Goal: Transaction & Acquisition: Purchase product/service

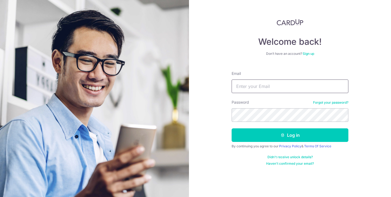
type input "[EMAIL_ADDRESS][DOMAIN_NAME]"
click at [231, 128] on button "Log in" at bounding box center [289, 135] width 117 height 14
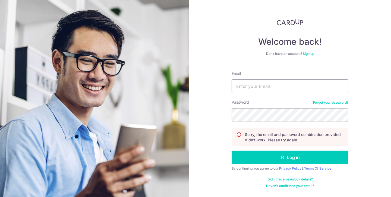
click at [280, 79] on input "Email" at bounding box center [289, 86] width 117 height 14
type input "[EMAIL_ADDRESS][DOMAIN_NAME]"
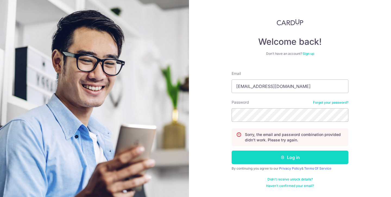
click at [282, 156] on icon "submit" at bounding box center [282, 157] width 4 height 4
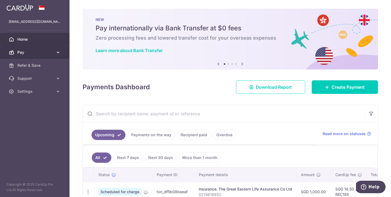
click at [48, 53] on span "Pay" at bounding box center [35, 52] width 36 height 5
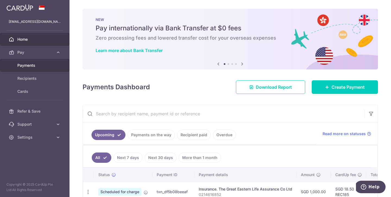
click at [31, 65] on body "woonrenee@gmail.com Home Pay Payments Recipients Cards Refer & Save Support FAQ…" at bounding box center [195, 98] width 391 height 197
click at [34, 63] on span "Payments" at bounding box center [35, 65] width 36 height 5
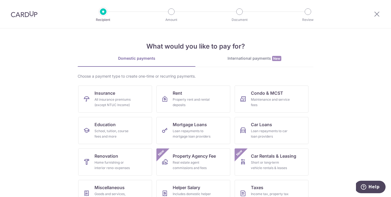
click at [25, 14] on img at bounding box center [24, 14] width 27 height 7
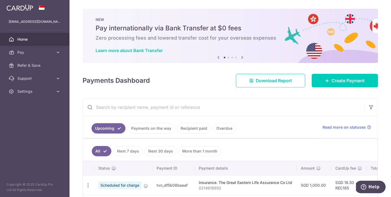
click at [243, 58] on icon at bounding box center [242, 57] width 7 height 7
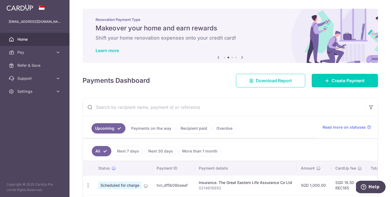
click at [243, 58] on icon at bounding box center [242, 57] width 7 height 7
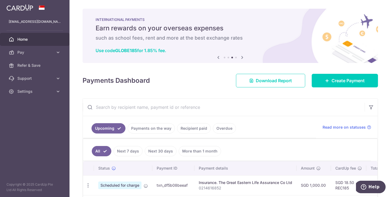
click at [243, 58] on icon at bounding box center [242, 57] width 7 height 7
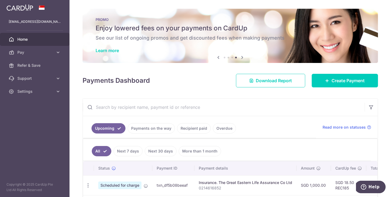
click at [217, 56] on icon at bounding box center [218, 57] width 7 height 7
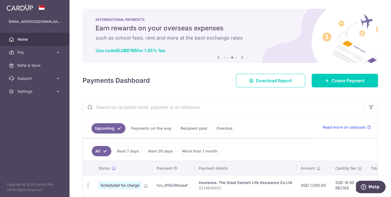
click at [242, 56] on icon at bounding box center [242, 57] width 7 height 7
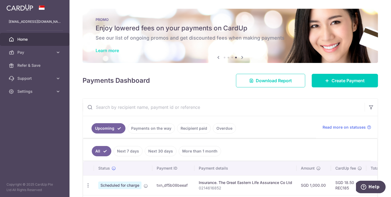
click at [116, 50] on link "Learn more" at bounding box center [106, 50] width 23 height 5
click at [31, 53] on span "Pay" at bounding box center [35, 52] width 36 height 5
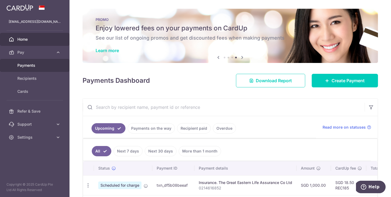
click at [28, 65] on span "Payments" at bounding box center [35, 65] width 36 height 5
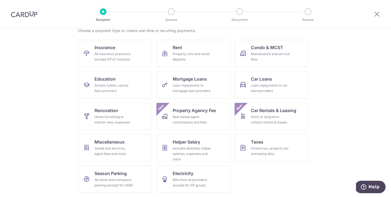
scroll to position [46, 0]
click at [284, 154] on div "Income tax, property tax and stamp duty" at bounding box center [270, 150] width 39 height 11
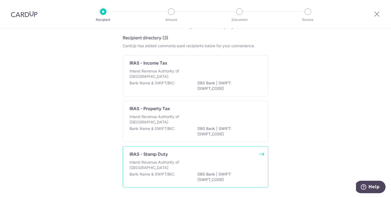
scroll to position [39, 0]
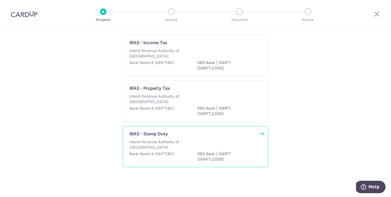
click at [233, 146] on div "Inland Revenue Authority of Singapore" at bounding box center [195, 145] width 132 height 12
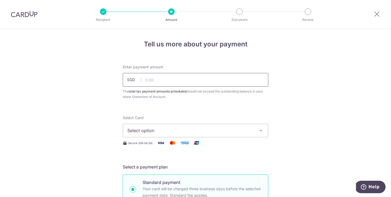
click at [156, 77] on input "text" at bounding box center [195, 80] width 145 height 14
click at [157, 129] on span "Select option" at bounding box center [190, 130] width 126 height 7
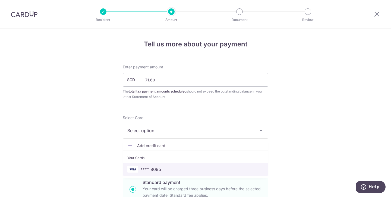
click at [154, 170] on span "**** 8095" at bounding box center [150, 169] width 21 height 7
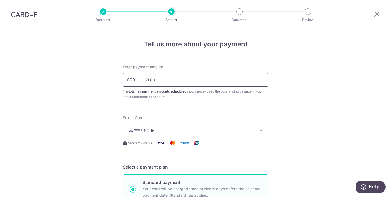
click at [163, 78] on input "71.60" at bounding box center [195, 80] width 145 height 14
type input "71600"
type input "71,600.00"
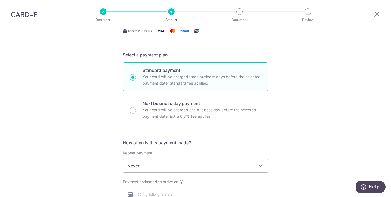
scroll to position [132, 0]
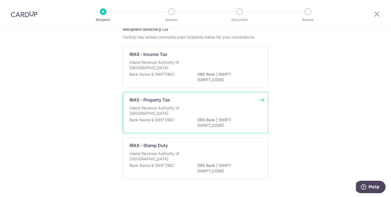
scroll to position [30, 0]
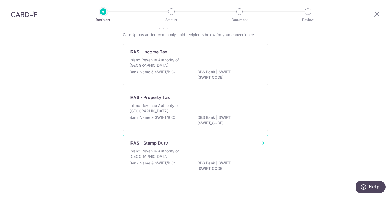
click at [178, 155] on p "Inland Revenue Authority of [GEOGRAPHIC_DATA]" at bounding box center [158, 153] width 58 height 11
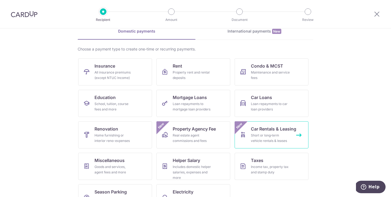
scroll to position [28, 0]
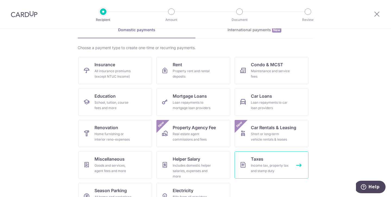
click at [289, 164] on div "Income tax, property tax and stamp duty" at bounding box center [270, 168] width 39 height 11
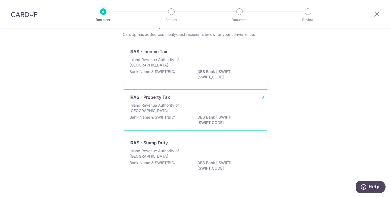
scroll to position [35, 0]
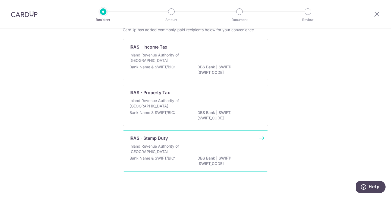
click at [185, 156] on div "Bank Name & SWIFT/BIC: DBS Bank | SWIFT: DBSSSGSGXXX" at bounding box center [195, 160] width 132 height 11
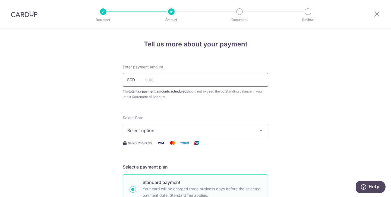
click at [169, 83] on input "text" at bounding box center [195, 80] width 145 height 14
type input "71,600.00"
click at [168, 128] on span "Select option" at bounding box center [190, 130] width 126 height 7
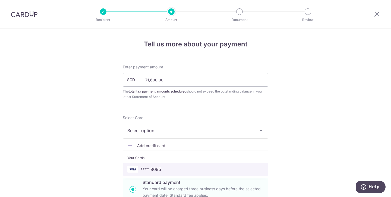
click at [159, 168] on span "**** 8095" at bounding box center [150, 169] width 21 height 7
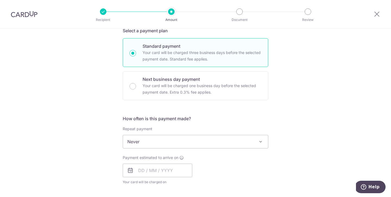
scroll to position [138, 0]
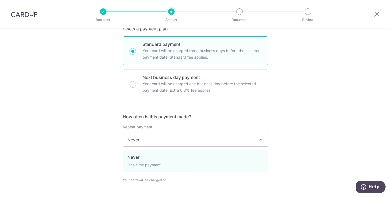
click at [171, 138] on span "Never" at bounding box center [195, 139] width 145 height 13
click at [143, 141] on span "Never" at bounding box center [195, 139] width 145 height 13
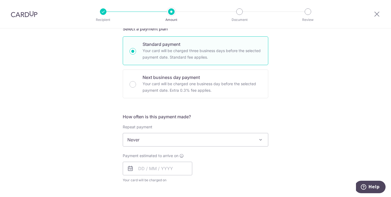
click at [158, 139] on span "Never" at bounding box center [195, 139] width 145 height 13
click at [139, 169] on input "text" at bounding box center [157, 169] width 69 height 14
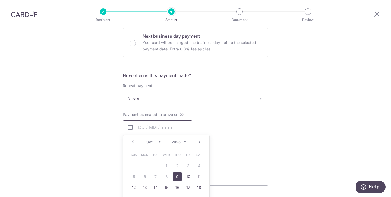
scroll to position [182, 0]
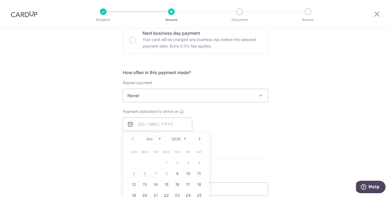
click at [221, 170] on form "Enter payment amount SGD 71,600.00 71600.00 The total tax payment amounts sched…" at bounding box center [195, 103] width 145 height 442
click at [151, 125] on input "text" at bounding box center [157, 124] width 69 height 14
click at [188, 174] on link "10" at bounding box center [188, 173] width 9 height 9
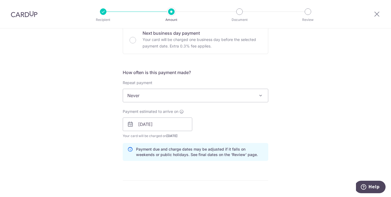
click at [231, 129] on div "Payment estimated to arrive on 10/10/2025 Prev Next Oct Nov Dec 2025 2026 2027 …" at bounding box center [195, 124] width 152 height 30
click at [162, 121] on input "10/10/2025" at bounding box center [157, 124] width 69 height 14
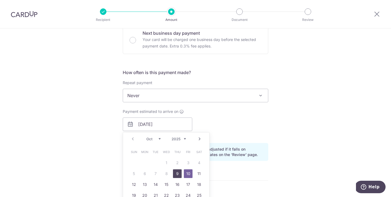
click at [179, 172] on link "9" at bounding box center [177, 173] width 9 height 9
type input "[DATE]"
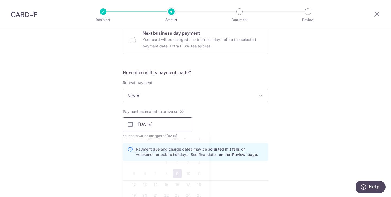
click at [181, 123] on input "[DATE]" at bounding box center [157, 124] width 69 height 14
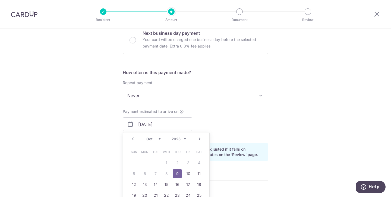
click at [176, 174] on link "9" at bounding box center [177, 173] width 9 height 9
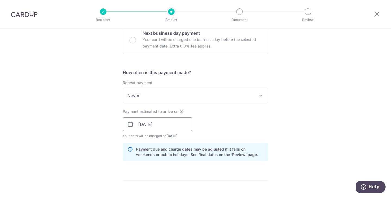
click at [181, 128] on input "[DATE]" at bounding box center [157, 124] width 69 height 14
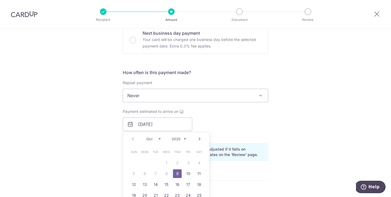
click at [226, 128] on div "Payment estimated to arrive on 09/10/2025 Prev Next Oct Nov Dec 2025 2026 2027 …" at bounding box center [195, 124] width 152 height 30
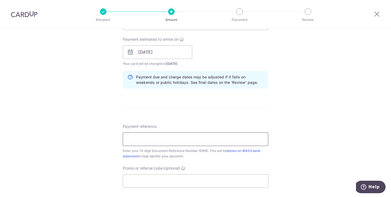
scroll to position [270, 0]
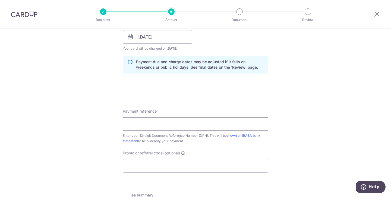
click at [180, 123] on input "Payment reference" at bounding box center [195, 124] width 145 height 14
click at [281, 114] on div "Tell us more about your payment Enter payment amount SGD 71,600.00 71600.00 The…" at bounding box center [195, 22] width 391 height 526
click at [156, 123] on input "Payment reference" at bounding box center [195, 124] width 145 height 14
paste input "2509292602187"
type input "2509292602187"
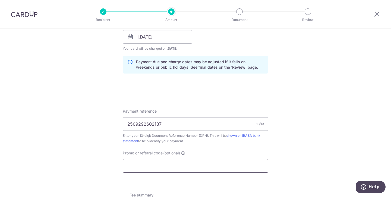
click at [152, 166] on input "Promo or referral code (optional)" at bounding box center [195, 166] width 145 height 14
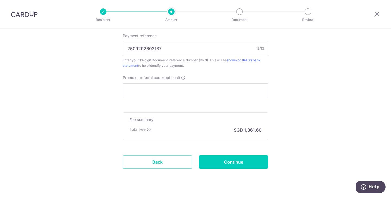
scroll to position [349, 0]
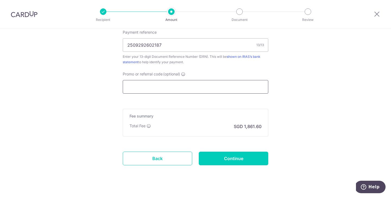
paste input "VTAX25R"
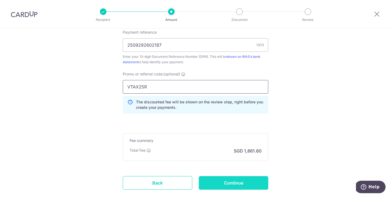
type input "VTAX25R"
click at [231, 182] on input "Continue" at bounding box center [233, 183] width 69 height 14
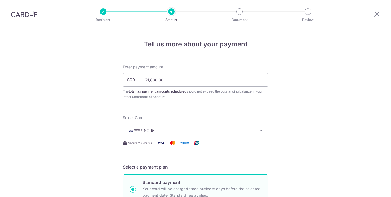
scroll to position [390, 0]
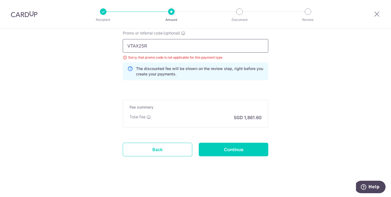
click at [155, 49] on input "VTAX25R" at bounding box center [195, 46] width 145 height 14
paste input "3HOME"
type input "3HOME25R"
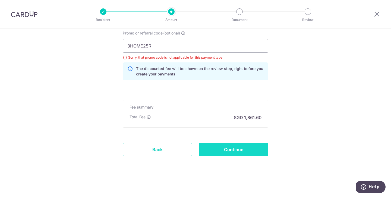
click at [214, 149] on input "Continue" at bounding box center [233, 150] width 69 height 14
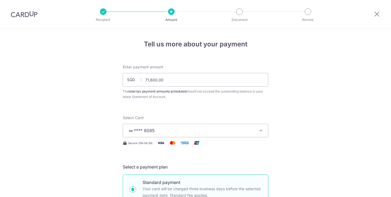
scroll to position [390, 0]
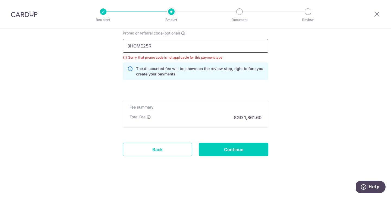
click at [153, 46] on input "3HOME25R" at bounding box center [195, 46] width 145 height 14
click at [216, 146] on input "Continue" at bounding box center [233, 150] width 69 height 14
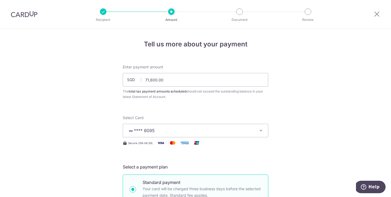
scroll to position [390, 0]
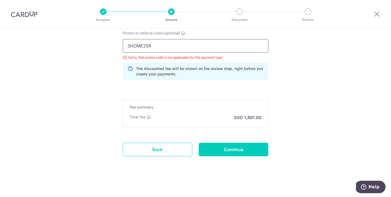
click at [159, 45] on input "3HOME25R" at bounding box center [195, 46] width 145 height 14
paste input "RENO25ONE"
type input "RENO25ONE"
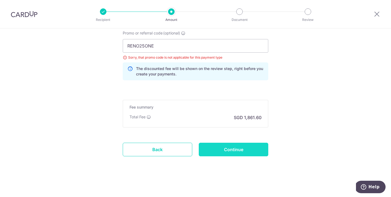
click at [232, 154] on input "Continue" at bounding box center [233, 150] width 69 height 14
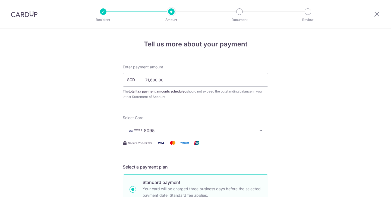
scroll to position [390, 0]
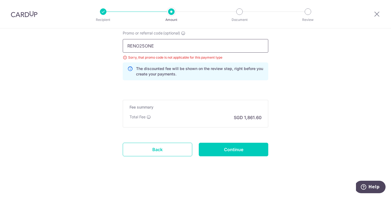
click at [166, 44] on input "RENO25ONE" at bounding box center [195, 46] width 145 height 14
paste input "VTAX25R"
type input "VTAX25R"
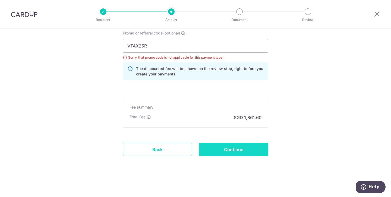
click at [220, 149] on input "Continue" at bounding box center [233, 150] width 69 height 14
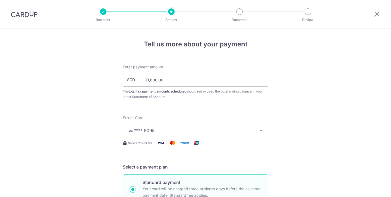
scroll to position [390, 0]
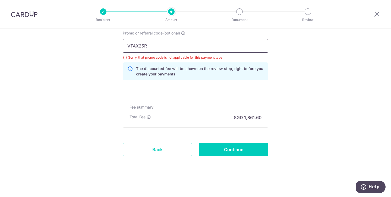
click at [154, 48] on input "VTAX25R" at bounding box center [195, 46] width 145 height 14
paste input "REC185"
type input "REC185"
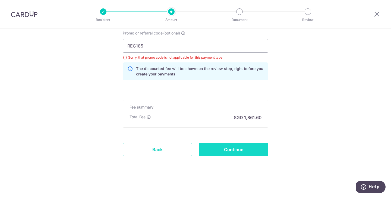
click at [222, 150] on input "Continue" at bounding box center [233, 150] width 69 height 14
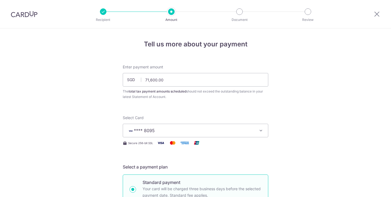
scroll to position [390, 0]
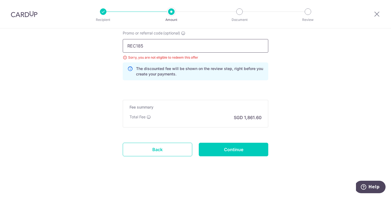
click at [160, 50] on input "REC185" at bounding box center [195, 46] width 145 height 14
paste input "OFF22"
type input "OFF225"
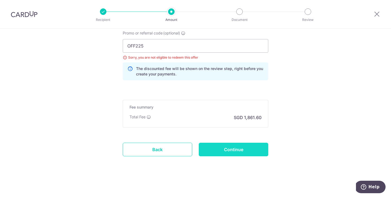
click at [205, 149] on input "Continue" at bounding box center [233, 150] width 69 height 14
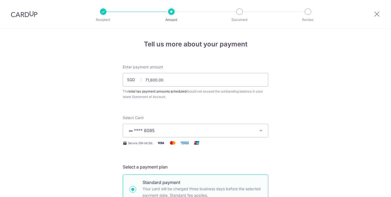
scroll to position [390, 0]
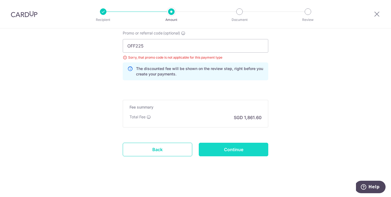
click at [210, 147] on input "Continue" at bounding box center [233, 150] width 69 height 14
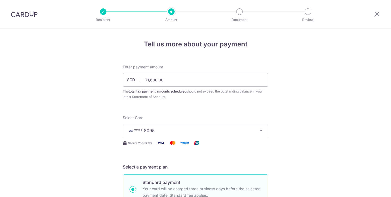
scroll to position [390, 0]
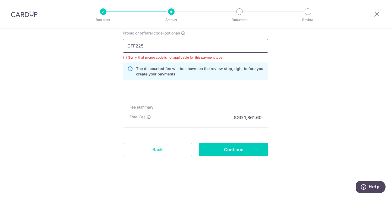
click at [142, 43] on input "OFF225" at bounding box center [195, 46] width 145 height 14
paste input "25AMEX18"
type input "25AMEX18"
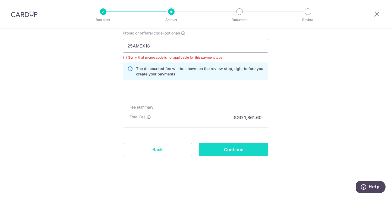
click at [224, 152] on input "Continue" at bounding box center [233, 150] width 69 height 14
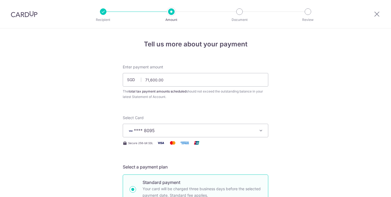
scroll to position [390, 0]
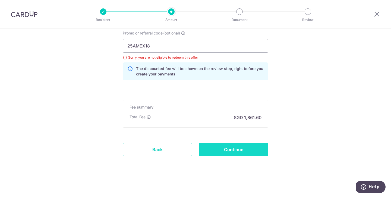
click at [223, 152] on input "Continue" at bounding box center [233, 150] width 69 height 14
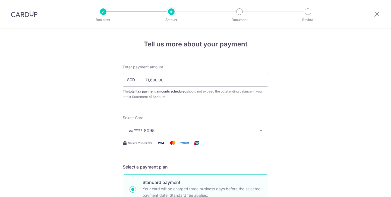
scroll to position [390, 0]
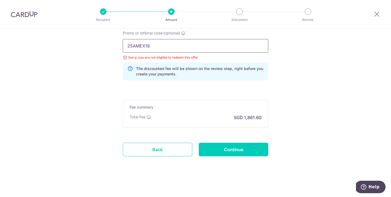
click at [157, 47] on input "25AMEX18" at bounding box center [195, 46] width 145 height 14
click at [223, 152] on input "Continue" at bounding box center [233, 150] width 69 height 14
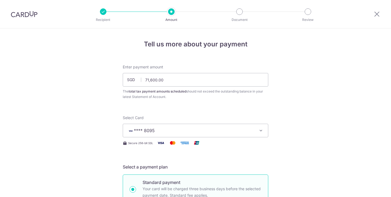
scroll to position [390, 0]
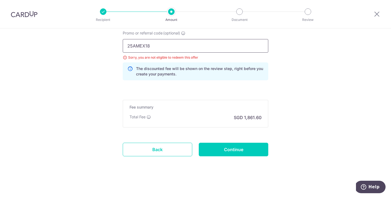
click at [151, 40] on input "25AMEX18" at bounding box center [195, 46] width 145 height 14
paste input "21"
type input "25AMEX21"
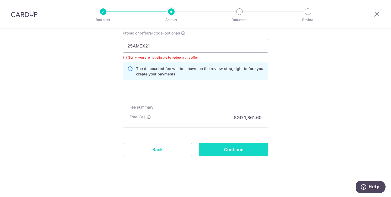
click at [233, 152] on input "Continue" at bounding box center [233, 150] width 69 height 14
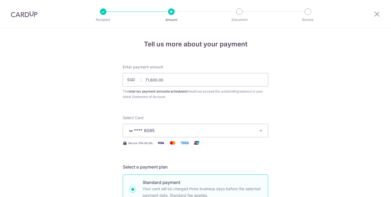
scroll to position [390, 0]
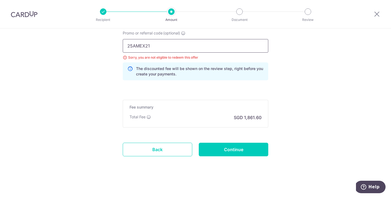
click at [154, 47] on input "25AMEX21" at bounding box center [195, 46] width 145 height 14
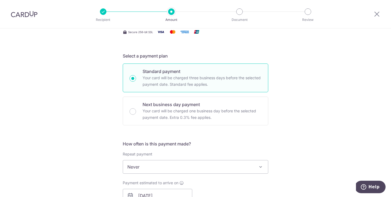
scroll to position [149, 0]
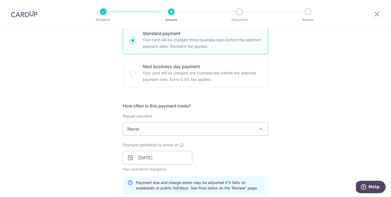
click at [197, 138] on div "How often is this payment made? Repeat payment Never Never To set up monthly in…" at bounding box center [195, 151] width 145 height 96
click at [190, 130] on span "Never" at bounding box center [195, 128] width 145 height 13
click at [142, 131] on span "Never" at bounding box center [195, 128] width 145 height 13
click at [135, 131] on span "Never" at bounding box center [195, 128] width 145 height 13
click at [136, 154] on input "[DATE]" at bounding box center [157, 158] width 69 height 14
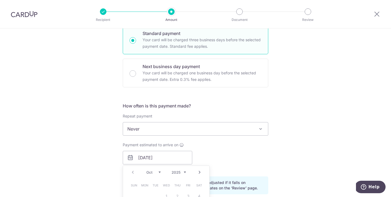
click at [231, 152] on div "Payment estimated to arrive on 09/10/2025 Prev Next Oct Nov Dec 2025 2026 2027 …" at bounding box center [195, 157] width 152 height 30
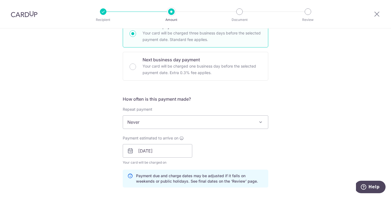
scroll to position [156, 0]
click at [165, 153] on input "[DATE]" at bounding box center [157, 151] width 69 height 14
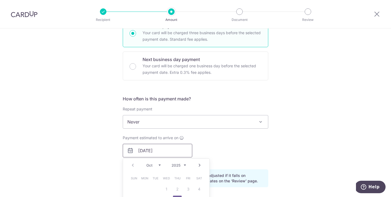
scroll to position [205, 0]
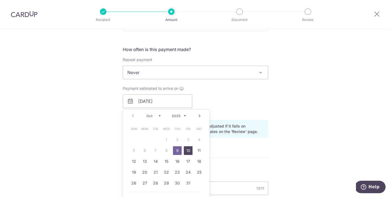
click at [191, 151] on link "10" at bounding box center [188, 150] width 9 height 9
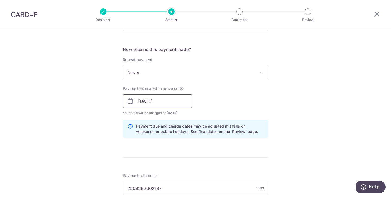
click at [156, 101] on input "10/10/2025" at bounding box center [157, 101] width 69 height 14
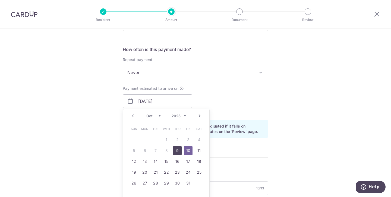
click at [178, 151] on link "9" at bounding box center [177, 150] width 9 height 9
type input "[DATE]"
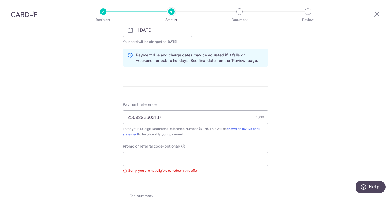
scroll to position [288, 0]
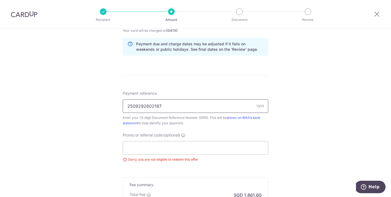
click at [171, 105] on input "2509292602187" at bounding box center [195, 106] width 145 height 14
click at [204, 144] on input "Promo or referral code (optional)" at bounding box center [195, 148] width 145 height 14
click at [288, 154] on div "Tell us more about your payment Enter payment amount SGD 71,600.00 71600.00 The…" at bounding box center [195, 8] width 391 height 534
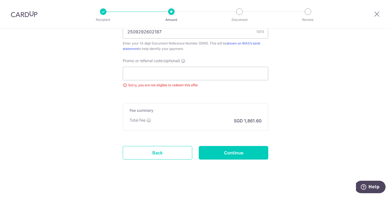
scroll to position [365, 0]
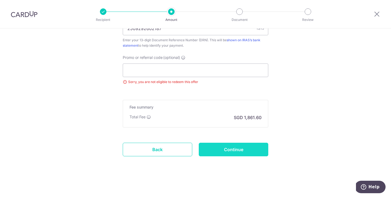
click at [237, 148] on input "Continue" at bounding box center [233, 150] width 69 height 14
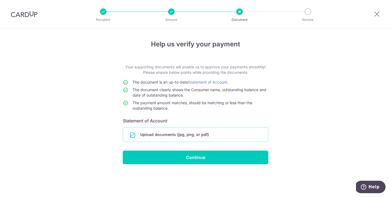
click at [197, 131] on input "file" at bounding box center [195, 134] width 145 height 14
click at [215, 135] on input "file" at bounding box center [195, 134] width 145 height 14
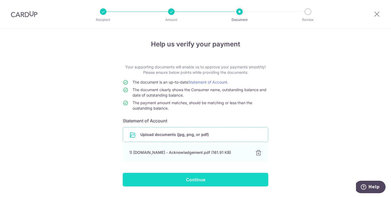
click at [222, 179] on input "Continue" at bounding box center [195, 180] width 145 height 14
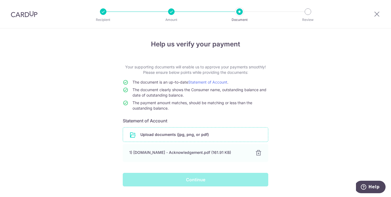
scroll to position [15, 0]
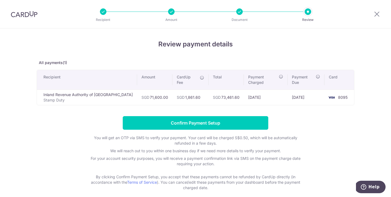
drag, startPoint x: 227, startPoint y: 91, endPoint x: 210, endPoint y: 91, distance: 16.3
click at [210, 91] on td "SGD 73,461.60" at bounding box center [225, 97] width 35 height 15
copy td "73,461.60"
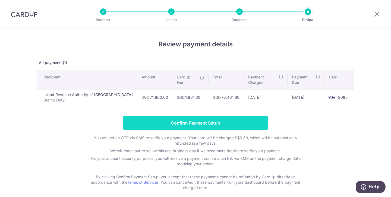
click at [249, 121] on input "Confirm Payment Setup" at bounding box center [195, 123] width 145 height 14
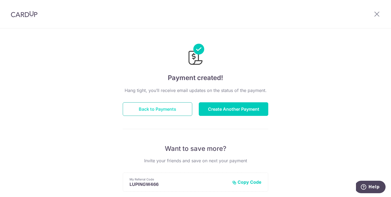
click at [163, 110] on button "Back to Payments" at bounding box center [157, 109] width 69 height 14
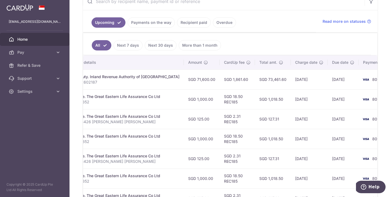
scroll to position [122, 0]
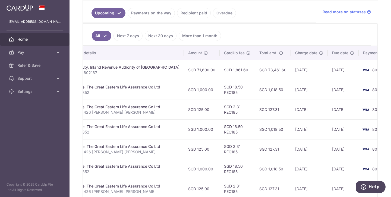
drag, startPoint x: 174, startPoint y: 90, endPoint x: 193, endPoint y: 90, distance: 19.5
click at [193, 90] on td "SGD 1,000.00" at bounding box center [202, 90] width 36 height 20
drag, startPoint x: 244, startPoint y: 88, endPoint x: 258, endPoint y: 106, distance: 23.0
click at [258, 106] on tbody "Update payment Cancel payment Pending txn_2d1e0c408e8 Stamp Duty. Inland Revenu…" at bounding box center [175, 159] width 448 height 198
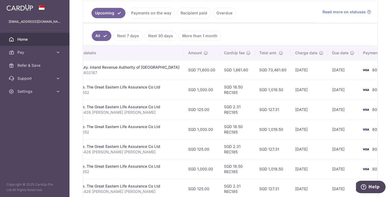
click at [263, 110] on td "SGD 127.31" at bounding box center [273, 110] width 36 height 20
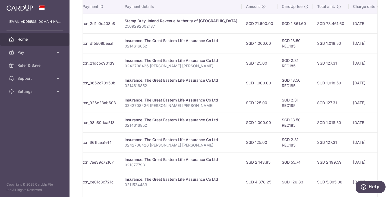
scroll to position [0, 84]
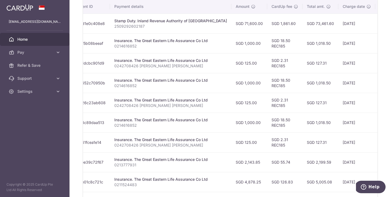
drag, startPoint x: 294, startPoint y: 43, endPoint x: 312, endPoint y: 43, distance: 18.7
click at [312, 43] on td "SGD 1,018.50" at bounding box center [320, 43] width 36 height 20
click at [312, 44] on td "SGD 1,018.50" at bounding box center [320, 43] width 36 height 20
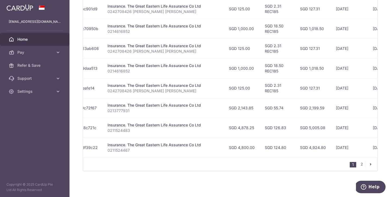
scroll to position [0, 0]
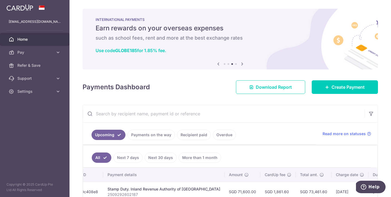
click at [155, 135] on link "Payments on the way" at bounding box center [150, 135] width 47 height 10
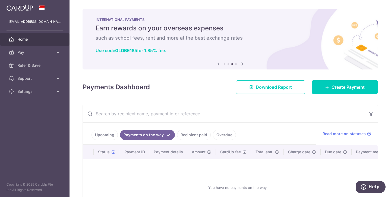
click at [192, 136] on link "Recipient paid" at bounding box center [194, 135] width 34 height 10
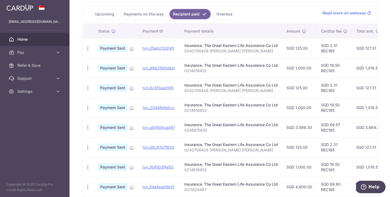
scroll to position [127, 0]
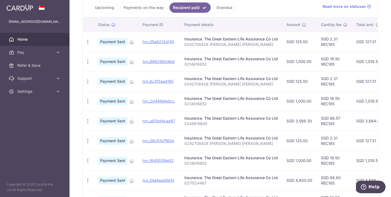
drag, startPoint x: 290, startPoint y: 117, endPoint x: 312, endPoint y: 119, distance: 21.8
click at [312, 119] on td "SGD 3,598.30" at bounding box center [299, 121] width 34 height 20
drag, startPoint x: 365, startPoint y: 121, endPoint x: 372, endPoint y: 121, distance: 7.6
click at [372, 121] on td "SGD 3,664.87" at bounding box center [369, 121] width 34 height 20
click at [211, 125] on p "0245815605" at bounding box center [230, 123] width 93 height 5
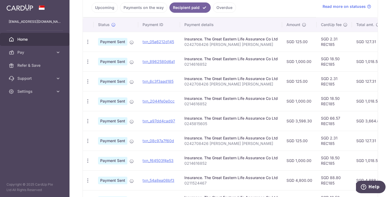
click at [41, 40] on span "Home" at bounding box center [35, 39] width 36 height 5
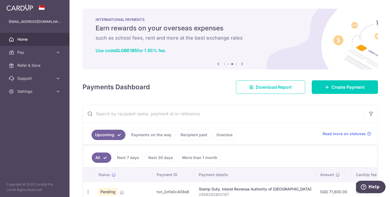
click at [25, 39] on span "Home" at bounding box center [35, 39] width 36 height 5
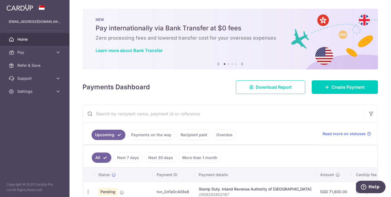
click at [33, 40] on span "Home" at bounding box center [35, 39] width 36 height 5
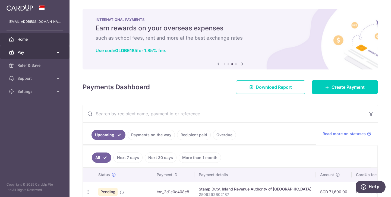
click at [31, 57] on link "Pay" at bounding box center [34, 52] width 69 height 13
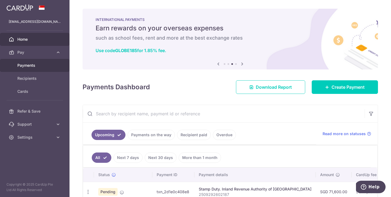
click at [31, 67] on span "Payments" at bounding box center [35, 65] width 36 height 5
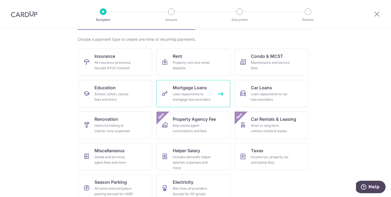
scroll to position [46, 0]
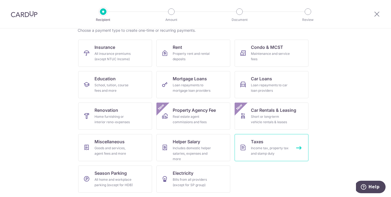
click at [276, 148] on div "Income tax, property tax and stamp duty" at bounding box center [270, 150] width 39 height 11
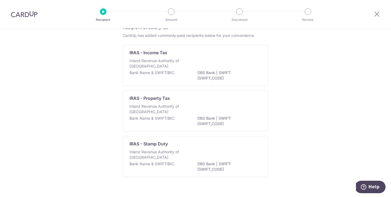
scroll to position [39, 0]
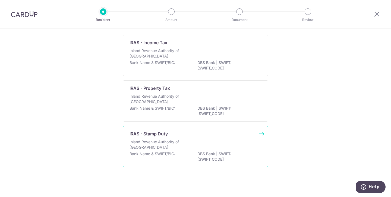
click at [209, 142] on div "Inland Revenue Authority of [GEOGRAPHIC_DATA]" at bounding box center [195, 145] width 132 height 12
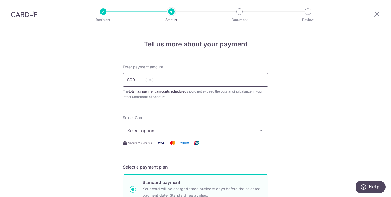
click at [187, 82] on input "text" at bounding box center [195, 80] width 145 height 14
type input "71,600.00"
click at [219, 129] on span "Select option" at bounding box center [190, 130] width 126 height 7
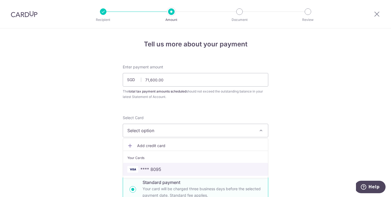
click at [202, 167] on span "**** 8095" at bounding box center [195, 169] width 136 height 7
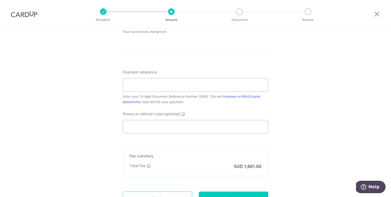
scroll to position [288, 0]
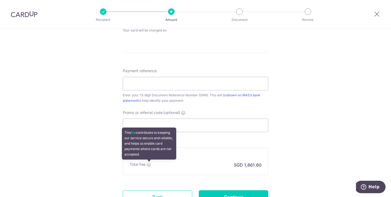
click at [149, 165] on icon at bounding box center [148, 164] width 4 height 4
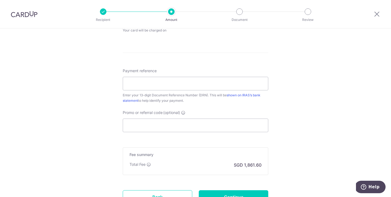
click at [154, 125] on input "Promo or referral code (optional)" at bounding box center [195, 126] width 145 height 14
paste input "3HOME25R"
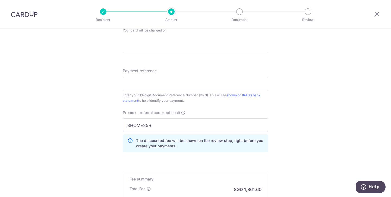
scroll to position [321, 0]
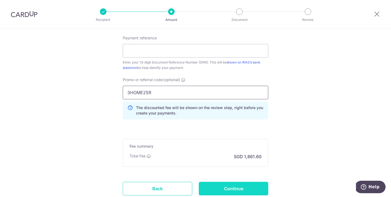
type input "3HOME25R"
click at [210, 187] on input "Continue" at bounding box center [233, 189] width 69 height 14
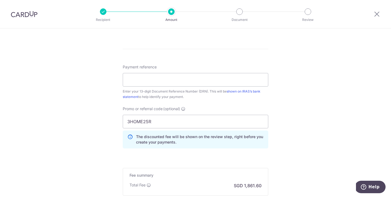
scroll to position [299, 0]
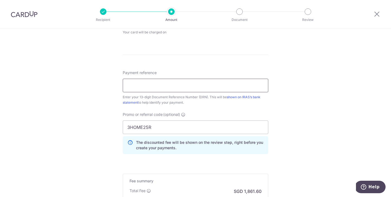
click at [167, 85] on input "Payment reference" at bounding box center [195, 86] width 145 height 14
paste input "2509292602187"
click at [128, 85] on input "2509292602187" at bounding box center [195, 86] width 145 height 14
type input "2509292602187"
click at [250, 104] on div "Enter your 13-digit Document Reference Number (DRN). This will be shown on IRAS…" at bounding box center [195, 99] width 145 height 11
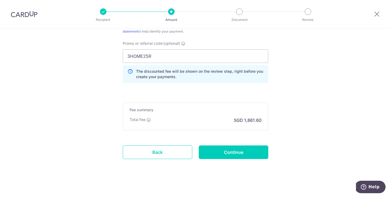
scroll to position [373, 0]
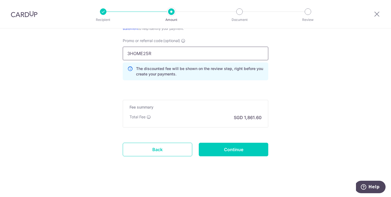
click at [177, 55] on input "3HOME25R" at bounding box center [195, 54] width 145 height 14
click button "Add Card" at bounding box center [0, 0] width 0 height 0
click at [184, 53] on input "3HOME25R" at bounding box center [195, 54] width 145 height 14
click at [219, 146] on input "Continue" at bounding box center [233, 150] width 69 height 14
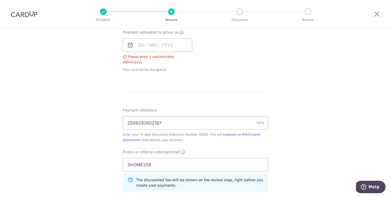
scroll to position [212, 0]
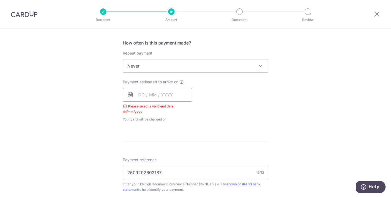
click at [162, 97] on input "text" at bounding box center [157, 95] width 69 height 14
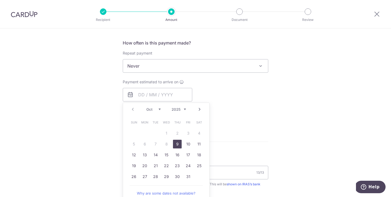
click at [177, 145] on link "9" at bounding box center [177, 144] width 9 height 9
type input "[DATE]"
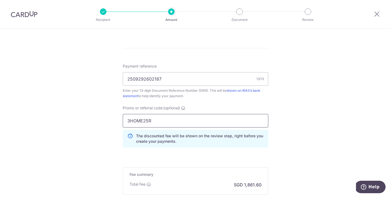
scroll to position [316, 0]
click at [208, 117] on input "3HOME25R" at bounding box center [195, 120] width 145 height 14
click button "Add Card" at bounding box center [0, 0] width 0 height 0
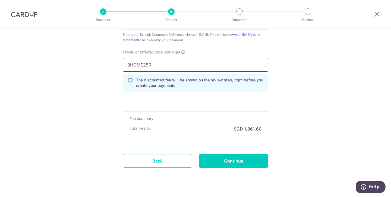
scroll to position [375, 0]
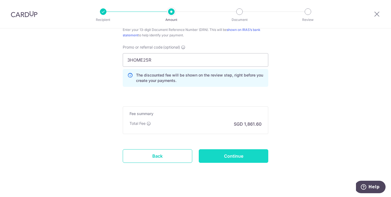
click at [217, 152] on input "Continue" at bounding box center [233, 156] width 69 height 14
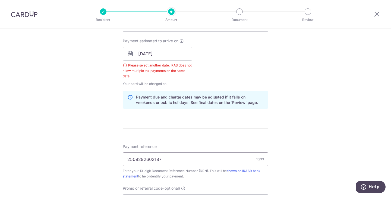
scroll to position [204, 0]
